Goal: Information Seeking & Learning: Find specific page/section

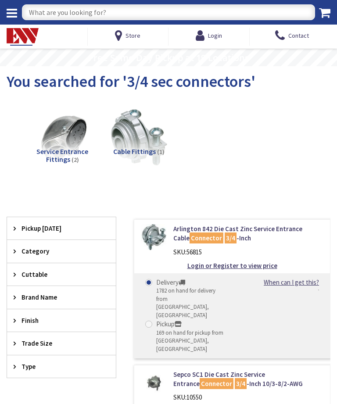
click at [56, 16] on input "text" at bounding box center [168, 12] width 293 height 16
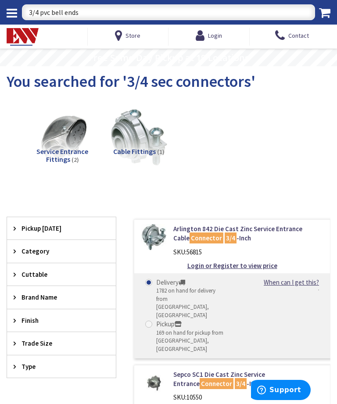
type input "3/4 pvc bell ends"
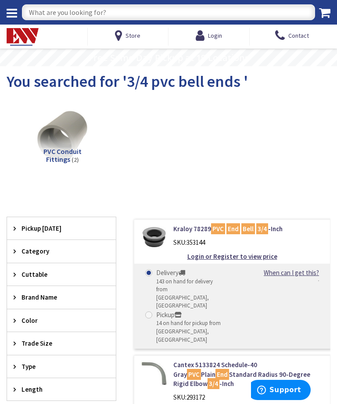
click at [54, 15] on input "text" at bounding box center [168, 12] width 293 height 16
type input "1” pvc bell ends"
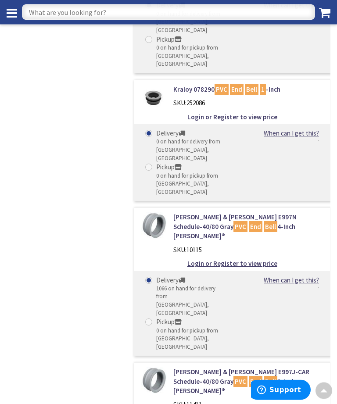
scroll to position [879, 0]
click at [57, 9] on input "text" at bounding box center [168, 12] width 293 height 16
type input "1” pvc schedule 80 90 elbows"
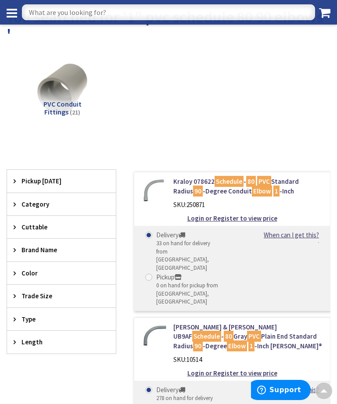
click at [59, 20] on input "text" at bounding box center [168, 12] width 293 height 16
click at [59, 17] on input "text" at bounding box center [168, 12] width 293 height 16
type input "2 pvc schedule 80 90 elbows"
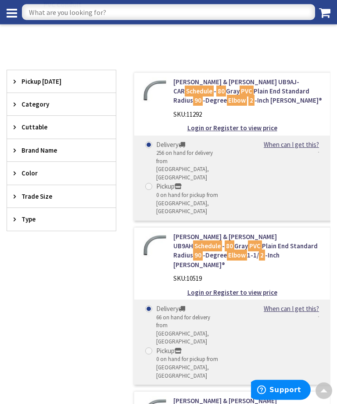
scroll to position [113, 0]
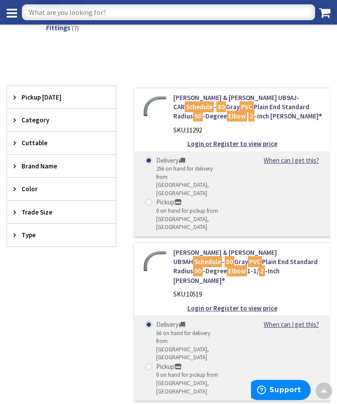
click at [44, 16] on input "text" at bounding box center [168, 12] width 293 height 16
click at [49, 16] on input "text" at bounding box center [168, 12] width 293 height 16
type input "3” pvc schedule 80 90 elbow"
